Goal: Task Accomplishment & Management: Manage account settings

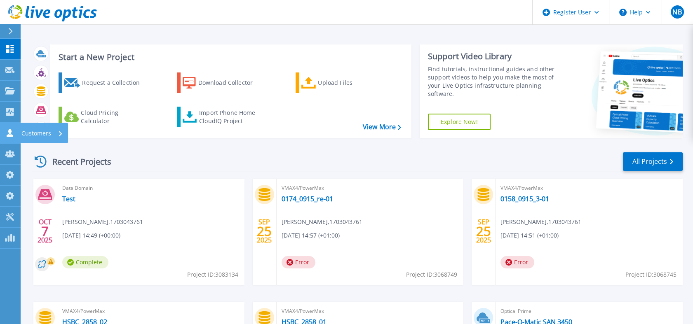
click at [7, 132] on icon at bounding box center [10, 133] width 10 height 8
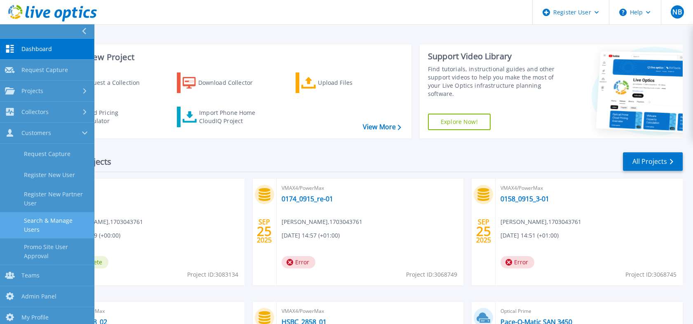
click at [47, 221] on link "Search & Manage Users" at bounding box center [47, 225] width 94 height 26
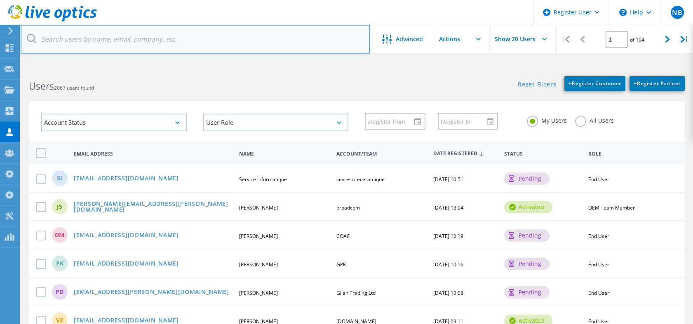
click at [113, 47] on input "text" at bounding box center [195, 39] width 349 height 29
paste input "[EMAIL_ADDRESS][DOMAIN_NAME]|"
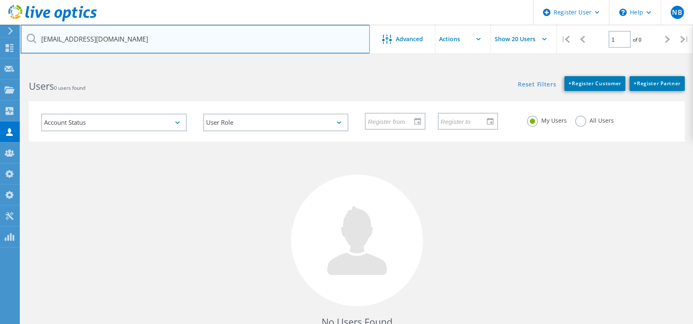
drag, startPoint x: 108, startPoint y: 42, endPoint x: 33, endPoint y: 52, distance: 76.2
click at [33, 68] on lo-user-search "[EMAIL_ADDRESS][DOMAIN_NAME] Advanced Show 20 Users | 1 of 0 | Email Address Fi…" at bounding box center [357, 217] width 672 height 299
paste input "t|"
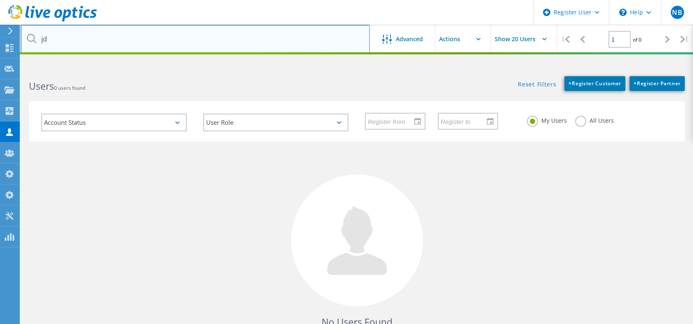
type input "j"
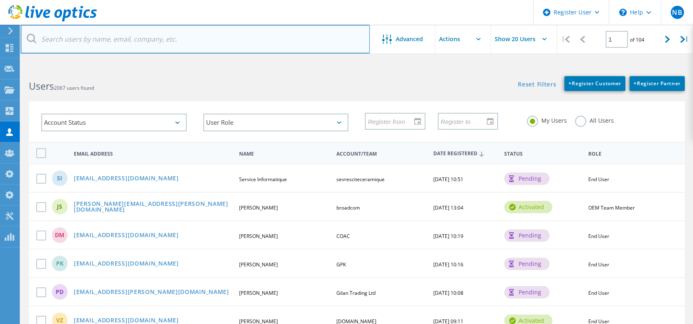
paste input "[EMAIL_ADDRESS][DOMAIN_NAME]"
click at [166, 46] on input "[EMAIL_ADDRESS][DOMAIN_NAME]" at bounding box center [195, 39] width 349 height 29
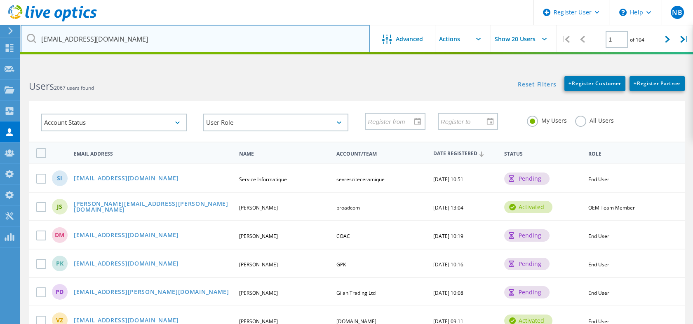
type input "[EMAIL_ADDRESS][DOMAIN_NAME]"
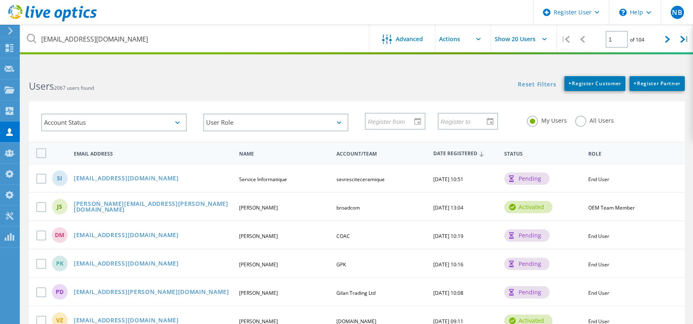
click at [579, 122] on label "All Users" at bounding box center [594, 120] width 39 height 8
click at [0, 0] on input "All Users" at bounding box center [0, 0] width 0 height 0
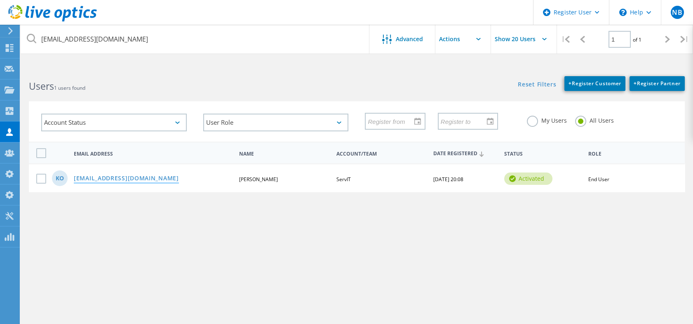
click at [114, 178] on link "[EMAIL_ADDRESS][DOMAIN_NAME]" at bounding box center [126, 179] width 105 height 7
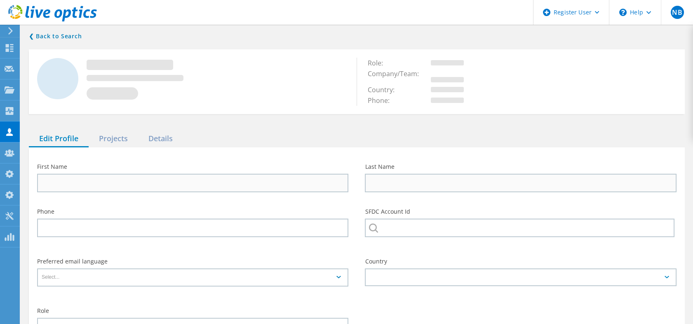
type input "[PERSON_NAME]"
type input "Oakley"
type input "ServIT"
type input "End User"
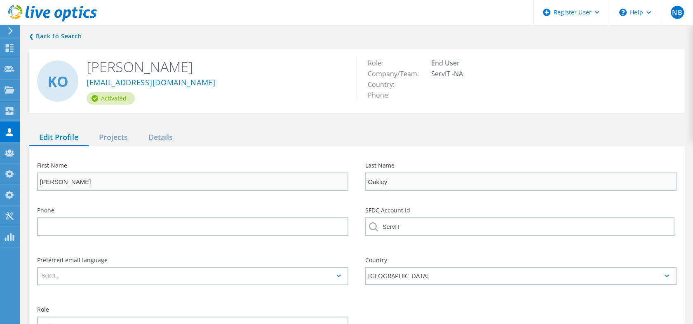
click at [160, 124] on div "❮ Back to Search KO [PERSON_NAME] [EMAIL_ADDRESS][DOMAIN_NAME] Activated Role: …" at bounding box center [357, 213] width 672 height 381
click at [154, 132] on div "Details" at bounding box center [160, 137] width 45 height 17
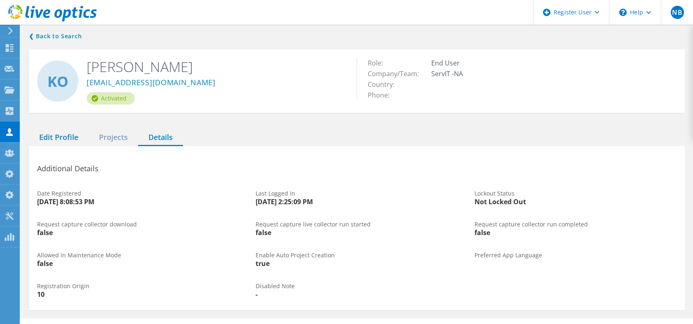
click at [49, 141] on div "Edit Profile" at bounding box center [59, 137] width 60 height 17
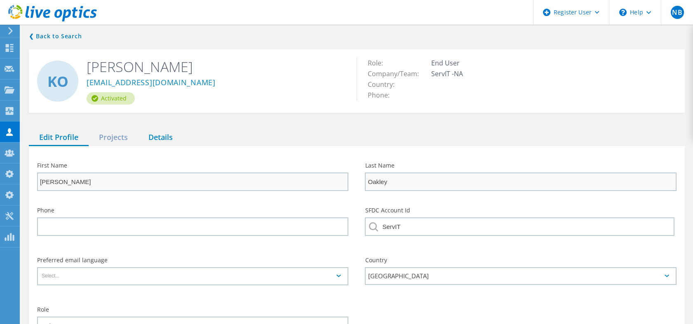
click at [164, 139] on div "Details" at bounding box center [160, 137] width 45 height 17
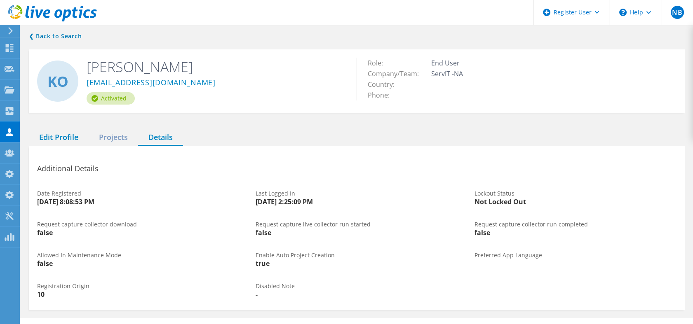
click at [67, 137] on div "Edit Profile" at bounding box center [59, 137] width 60 height 17
